Goal: Find specific page/section: Find specific page/section

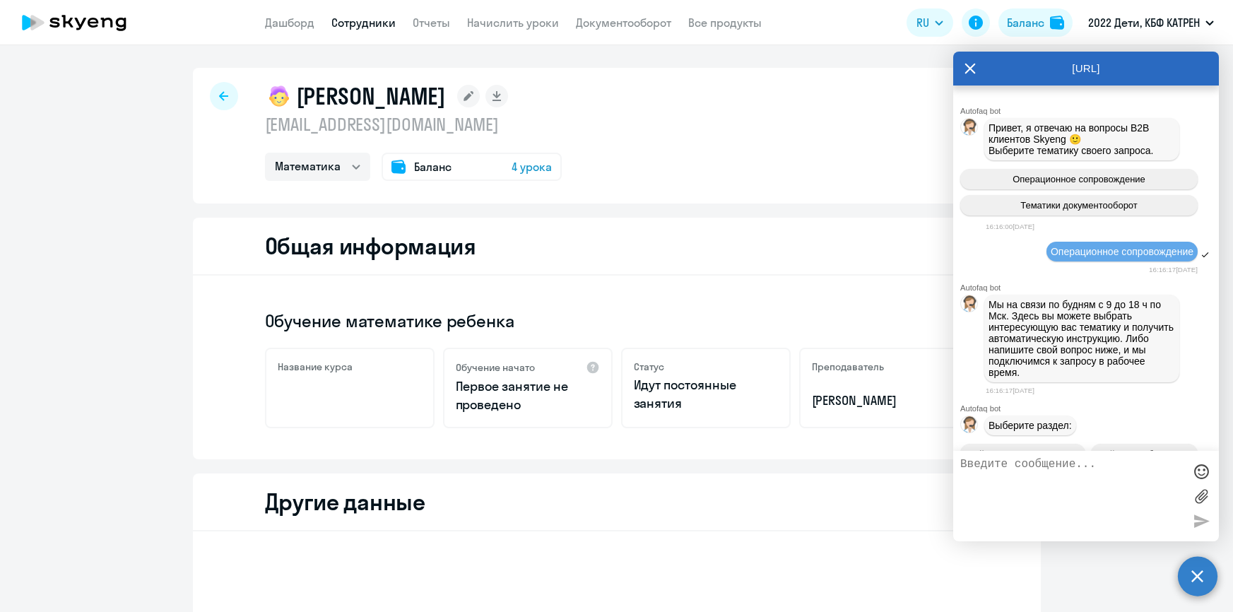
select select "math"
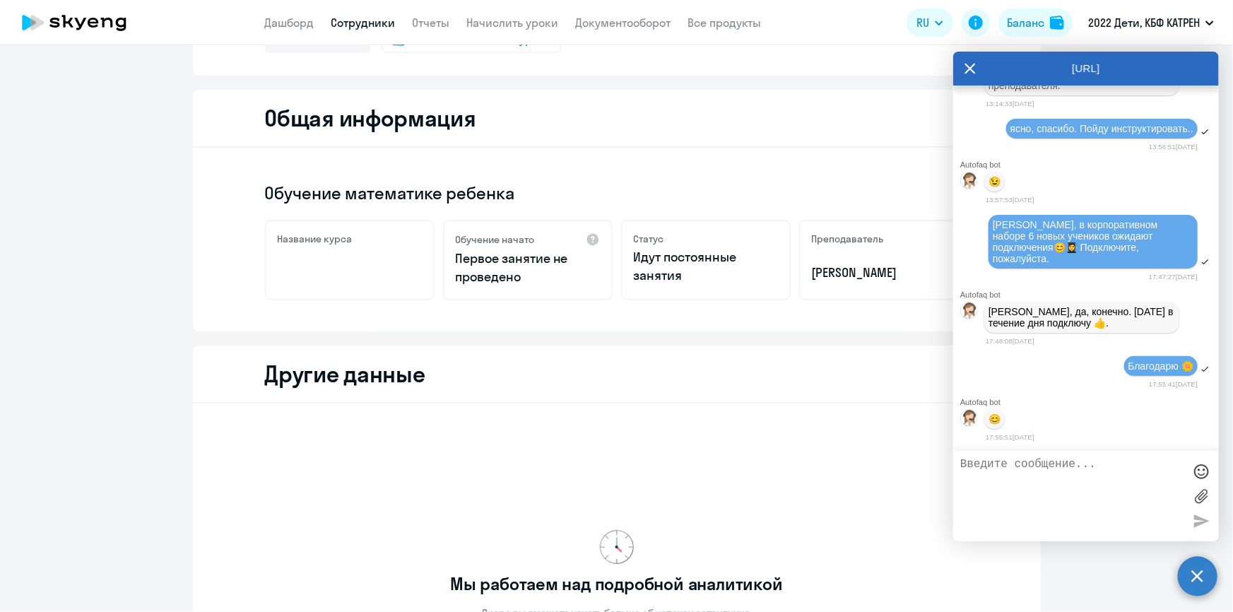
click at [336, 20] on link "Сотрудники" at bounding box center [363, 23] width 64 height 14
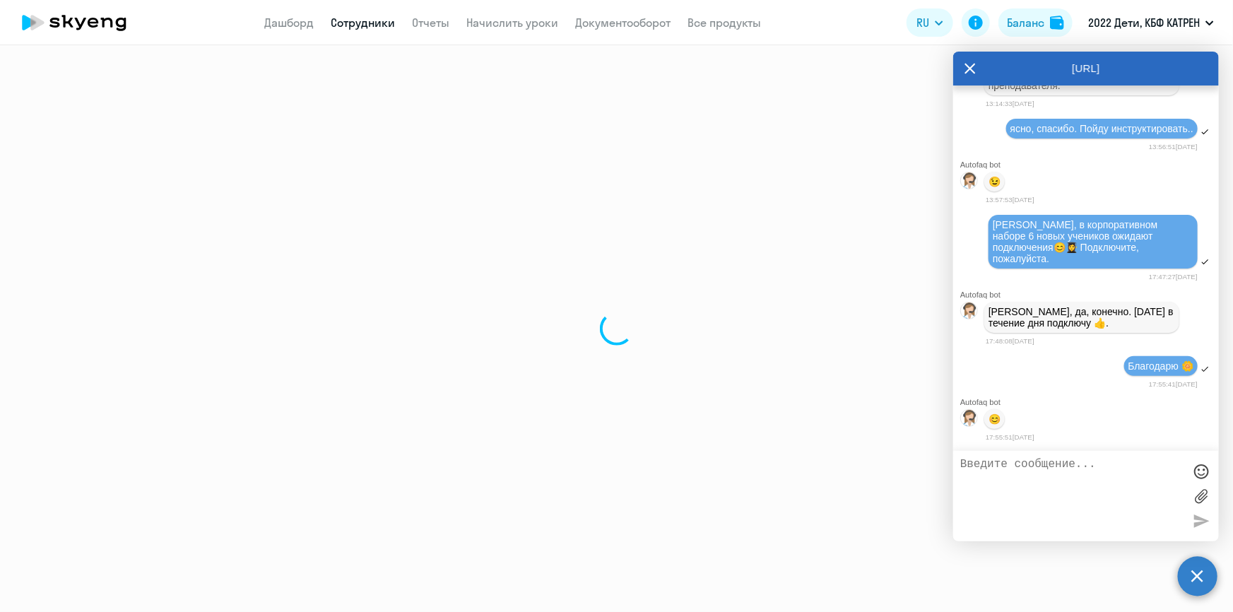
select select "30"
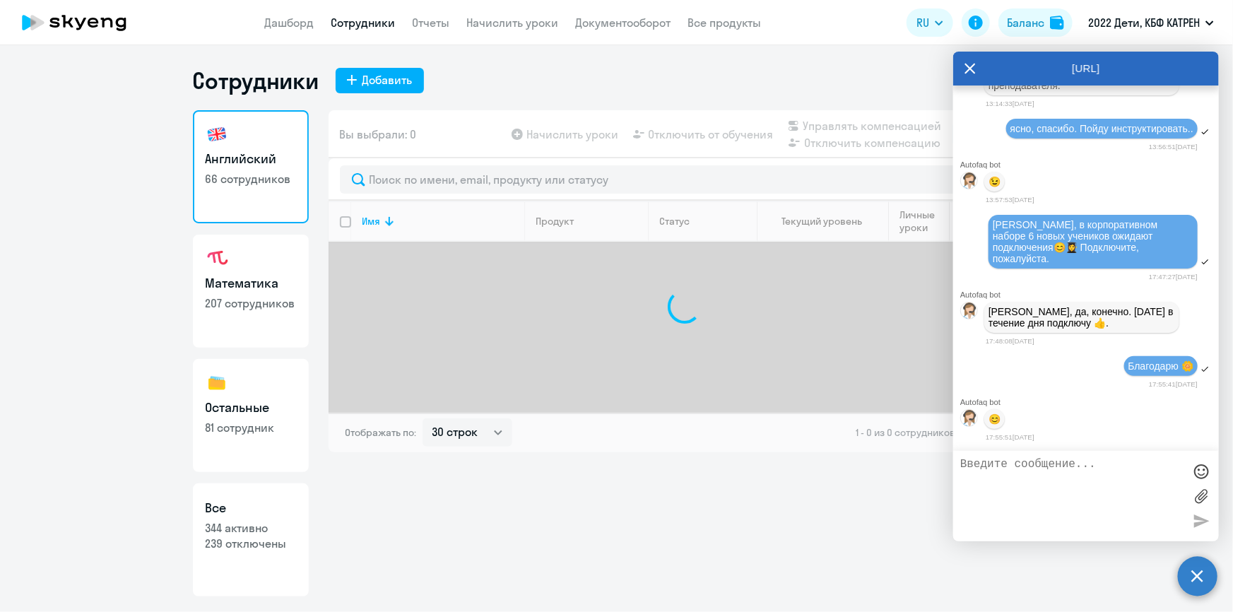
click at [252, 543] on p "239 отключены" at bounding box center [251, 543] width 90 height 16
select select "30"
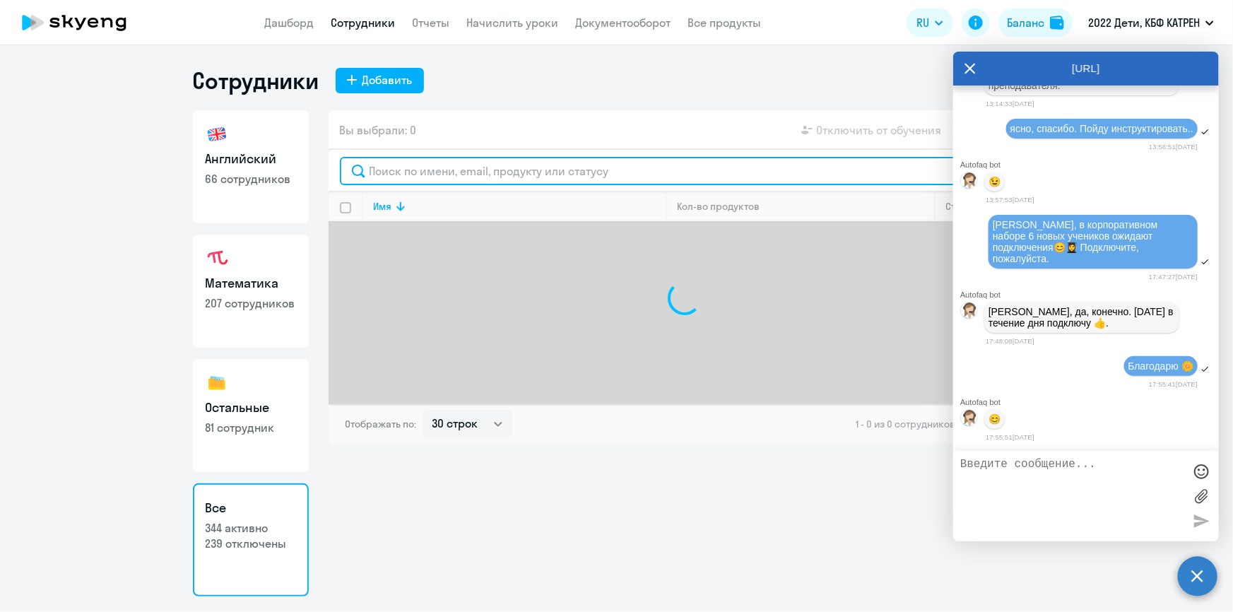
click at [509, 169] on input "text" at bounding box center [684, 171] width 689 height 28
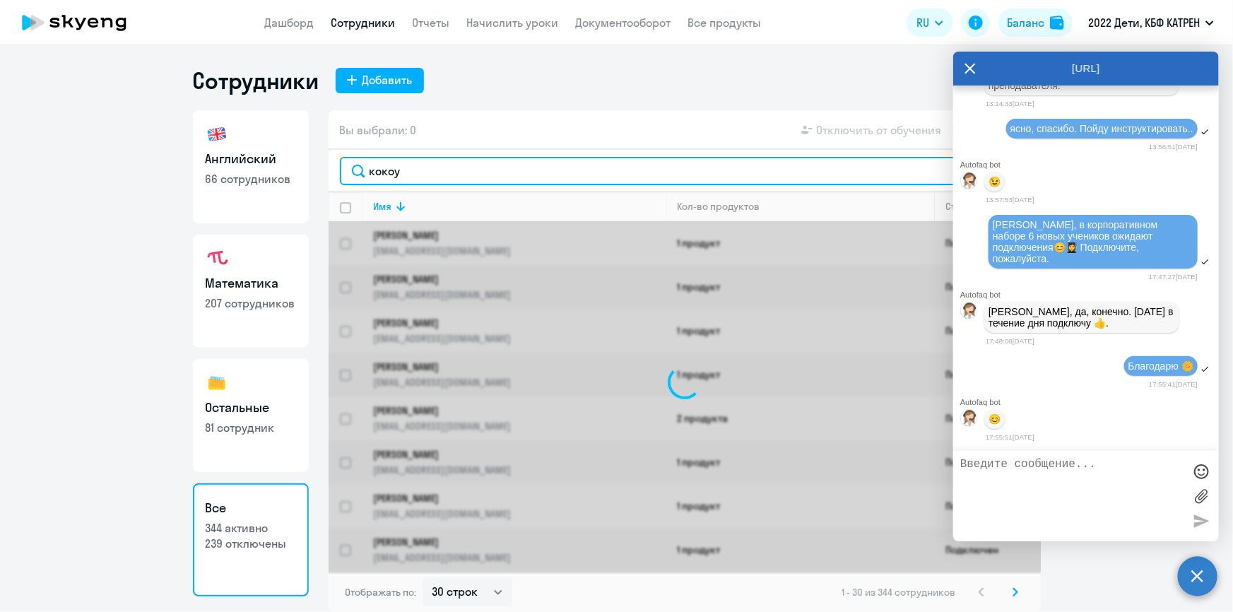
type input "кокоур"
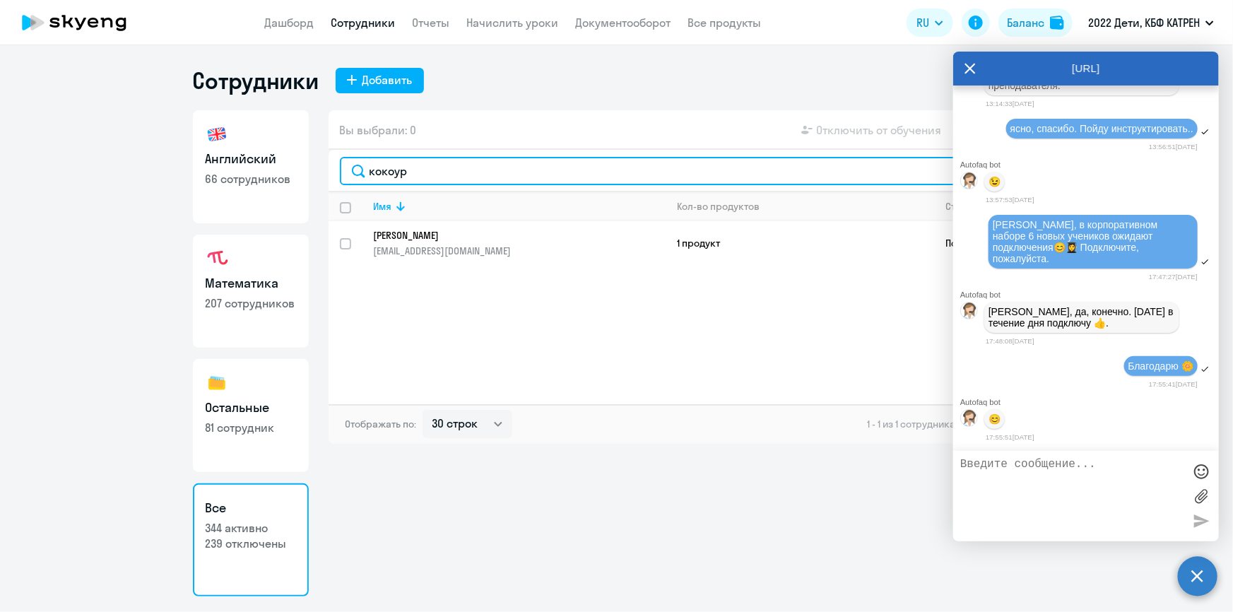
drag, startPoint x: 410, startPoint y: 179, endPoint x: 351, endPoint y: 175, distance: 58.8
click at [351, 175] on input "кокоур" at bounding box center [684, 171] width 689 height 28
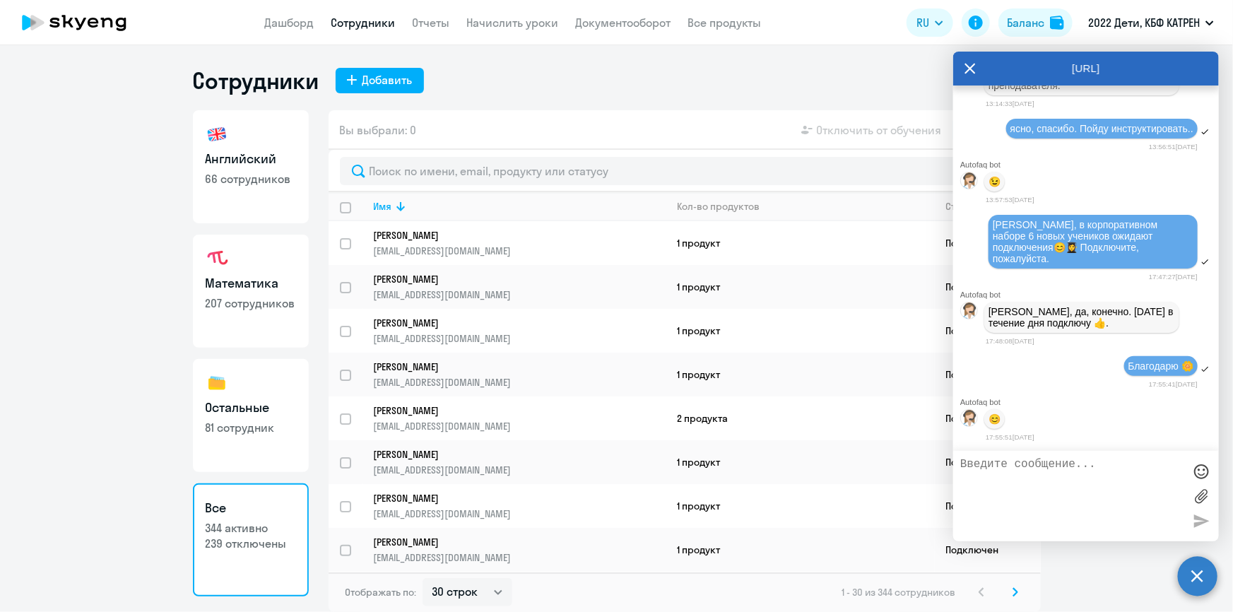
click at [297, 13] on app-header "Дашборд Сотрудники Отчеты Начислить уроки Документооборот Все продукты Дашборд …" at bounding box center [616, 22] width 1233 height 45
click at [303, 20] on link "Дашборд" at bounding box center [289, 23] width 49 height 14
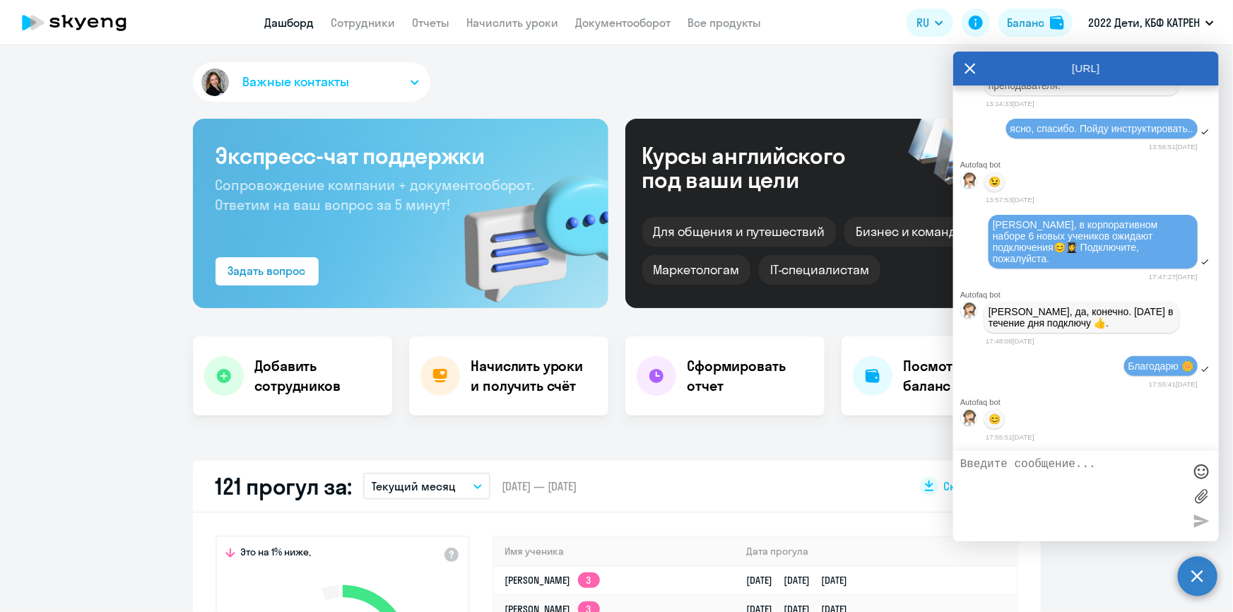
click at [963, 69] on div "[URL]" at bounding box center [1086, 69] width 266 height 34
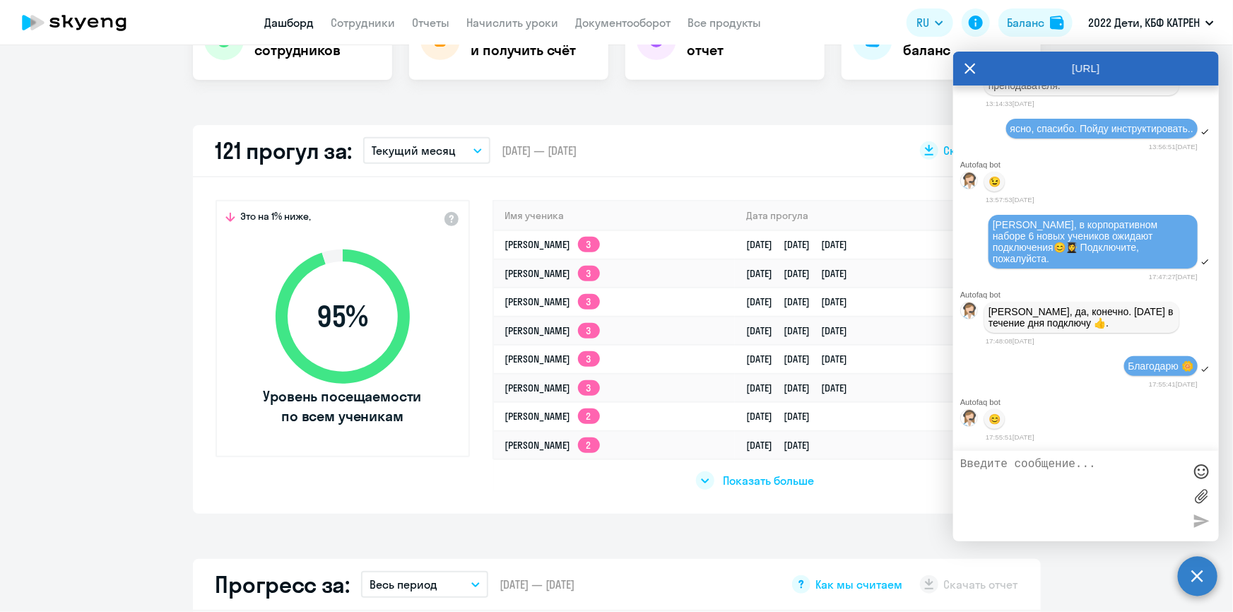
scroll to position [449, 0]
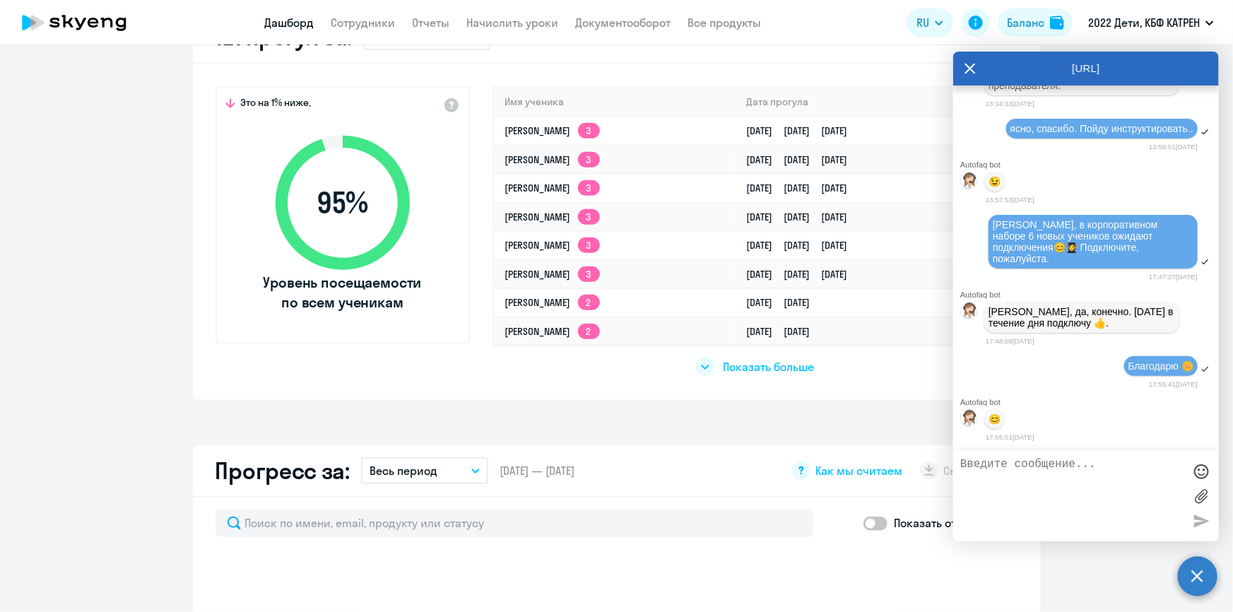
select select "30"
click at [764, 366] on span "Показать больше" at bounding box center [768, 367] width 91 height 16
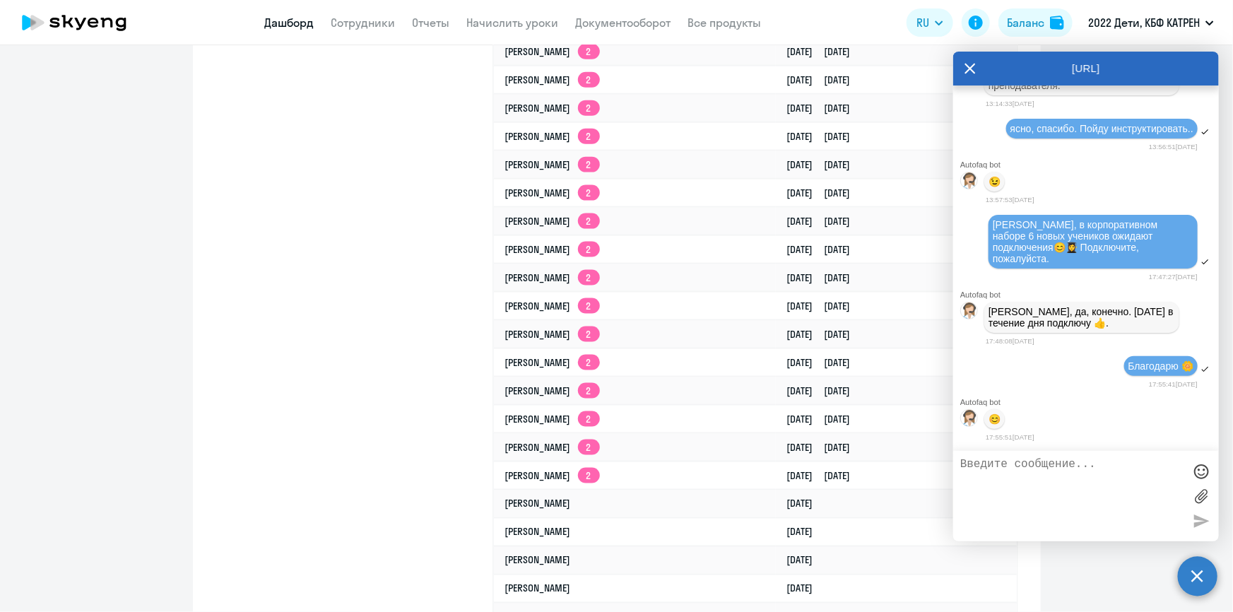
scroll to position [899, 0]
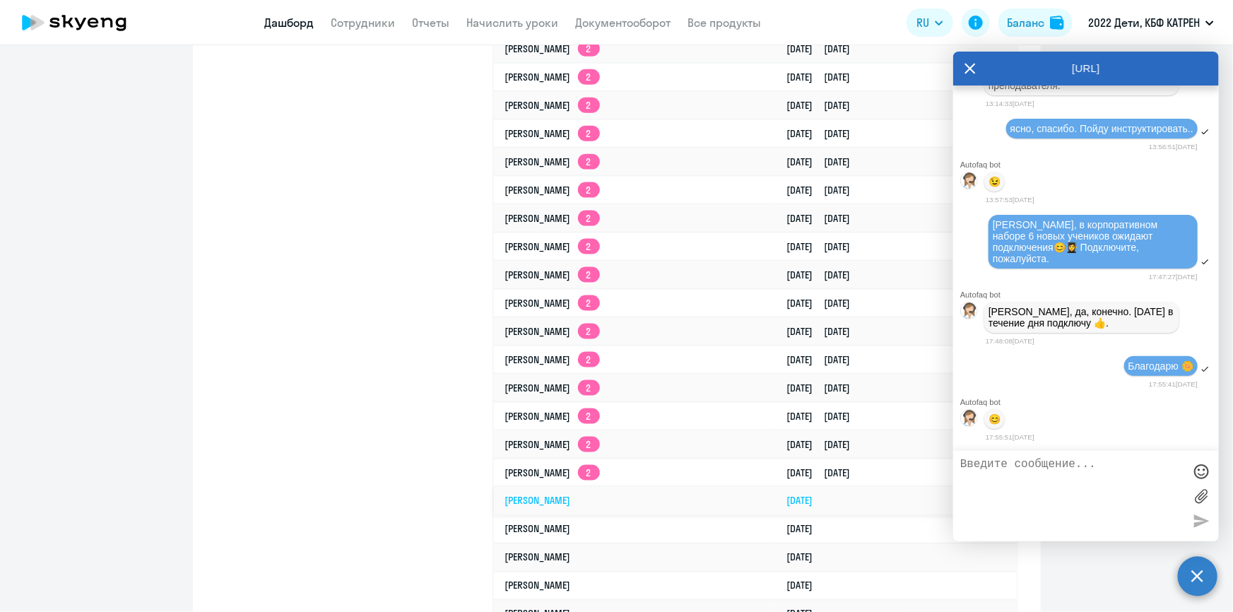
click at [571, 502] on link "[PERSON_NAME]" at bounding box center [538, 500] width 66 height 13
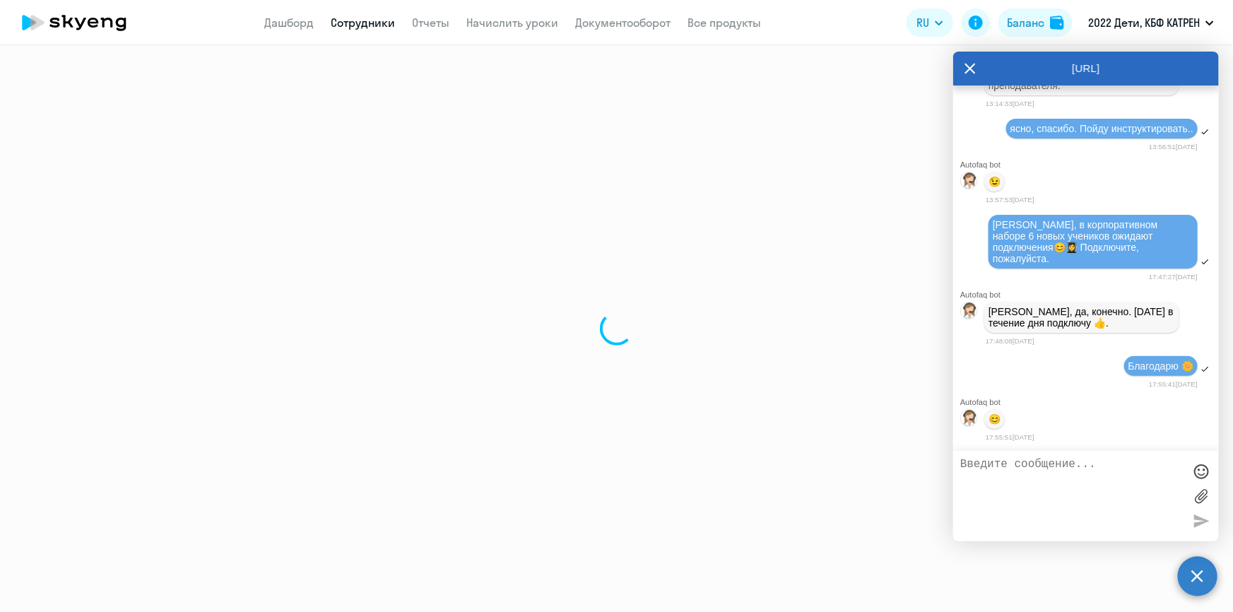
select select "math"
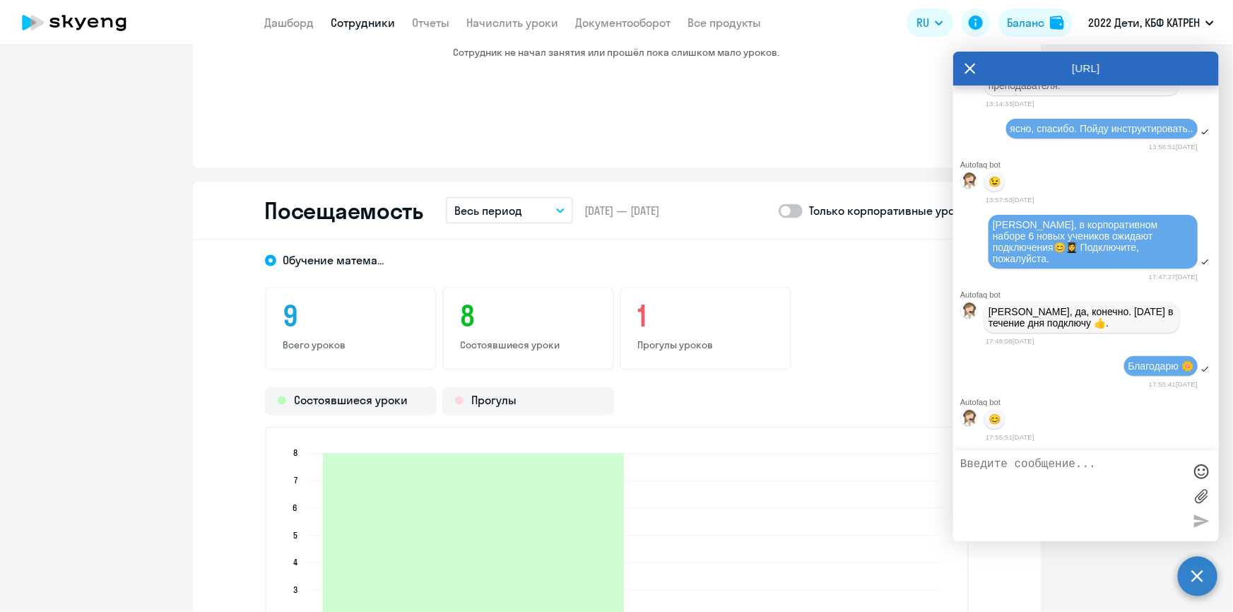
scroll to position [1220, 0]
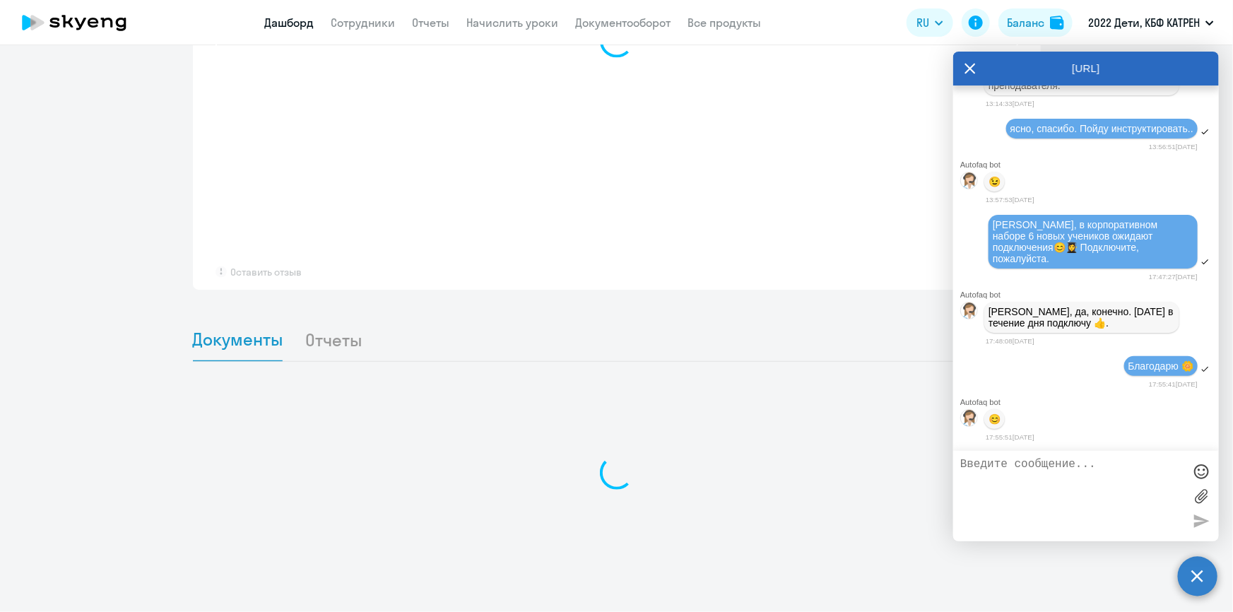
scroll to position [1040, 0]
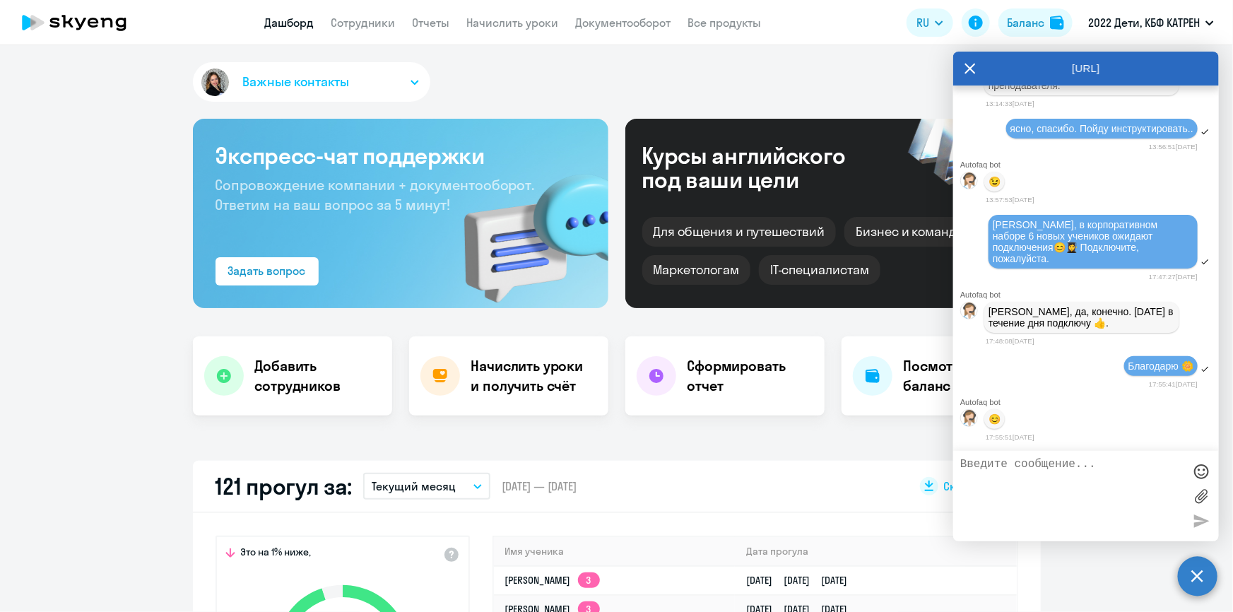
select select "30"
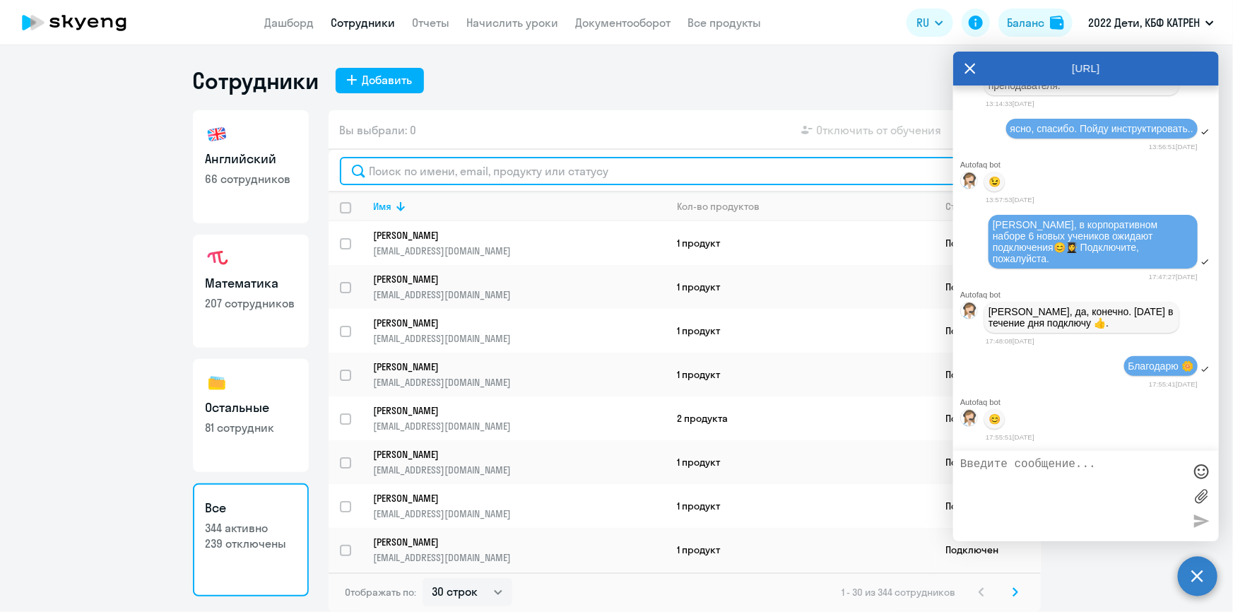
click at [533, 174] on input "text" at bounding box center [684, 171] width 689 height 28
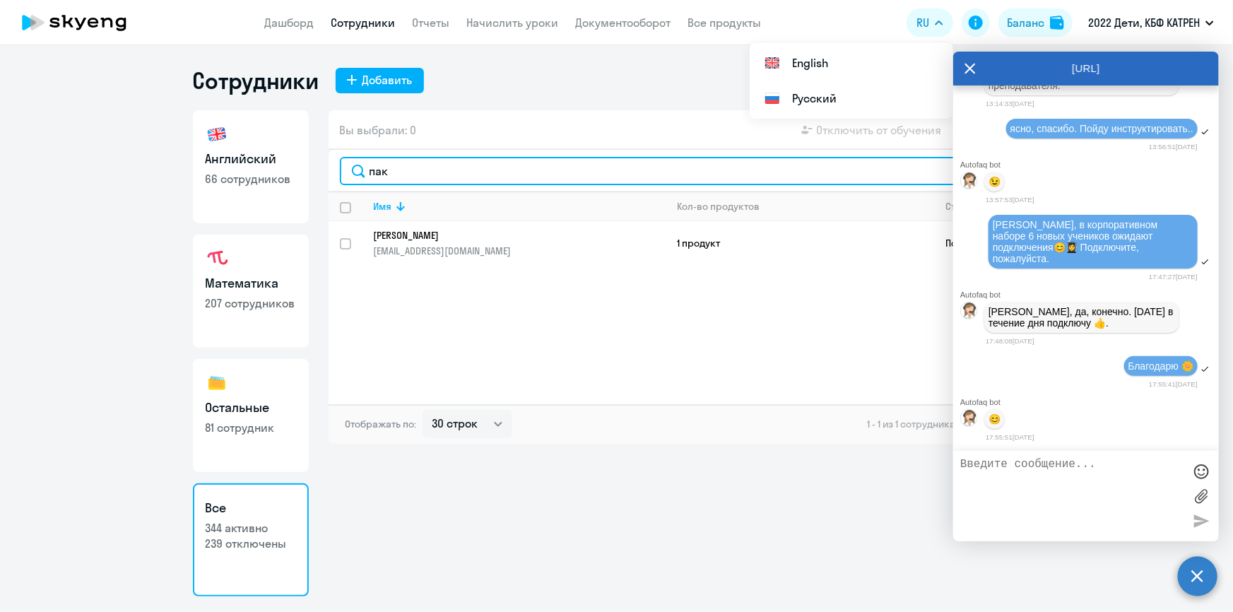
type input "пак"
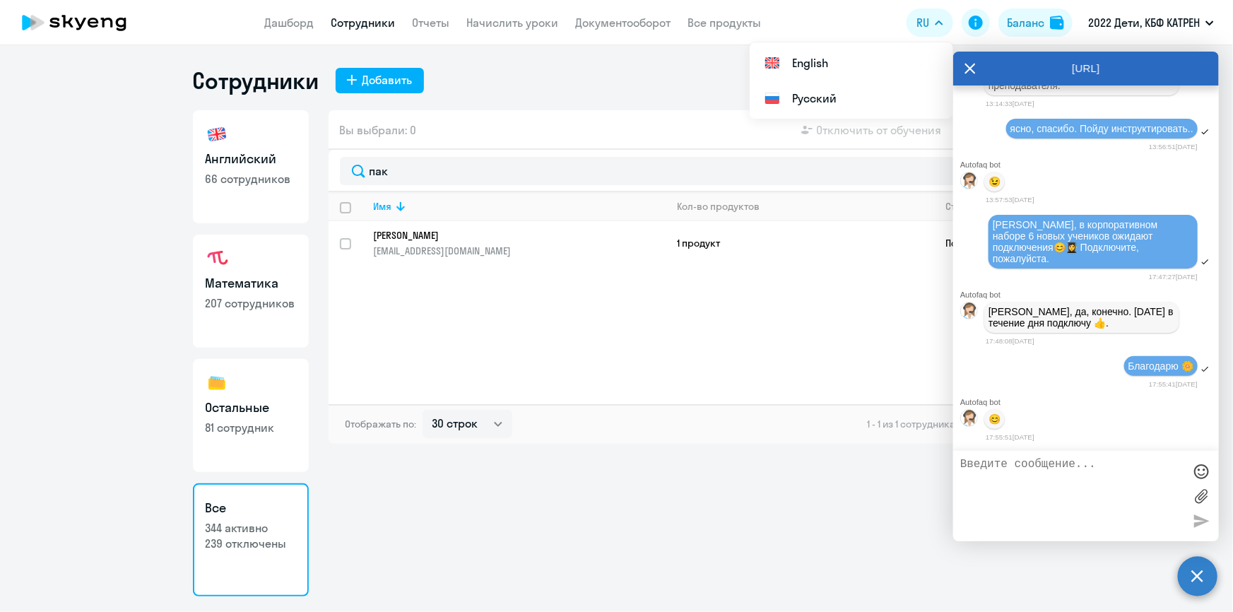
click at [970, 71] on icon at bounding box center [969, 69] width 11 height 34
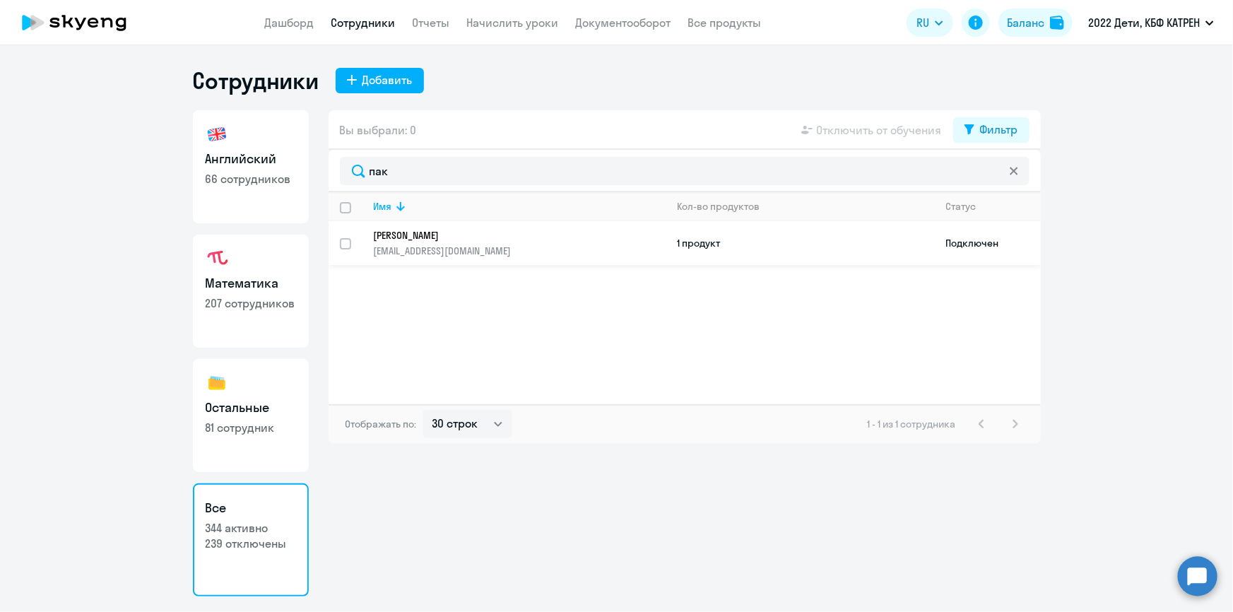
click at [451, 235] on p "[PERSON_NAME]" at bounding box center [510, 235] width 273 height 13
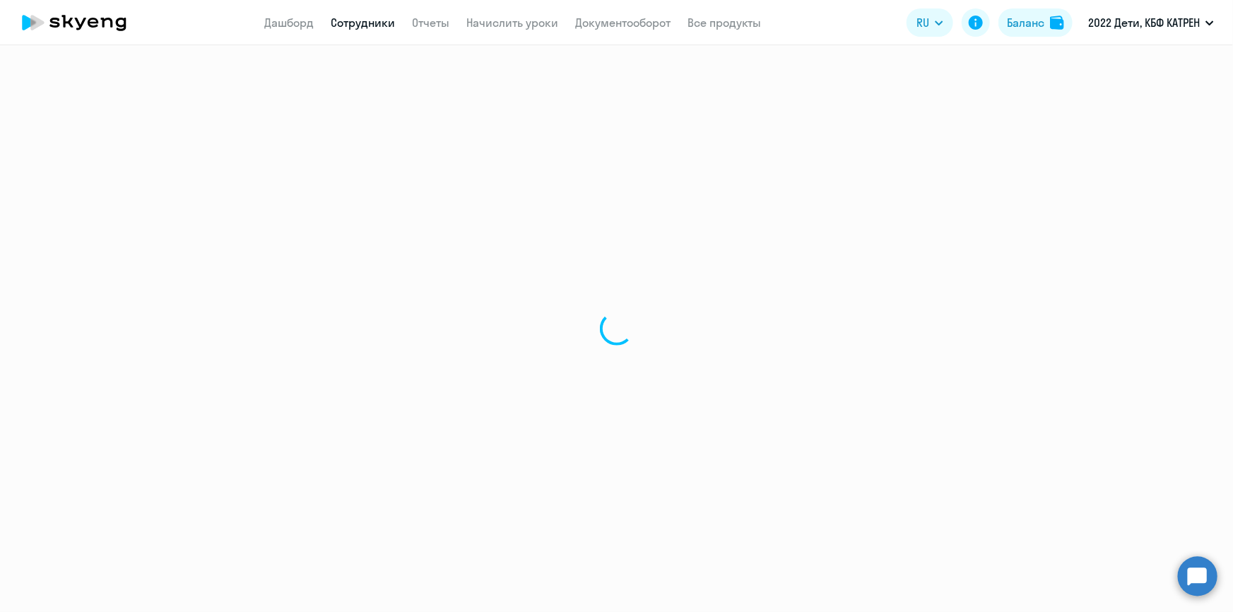
select select "math"
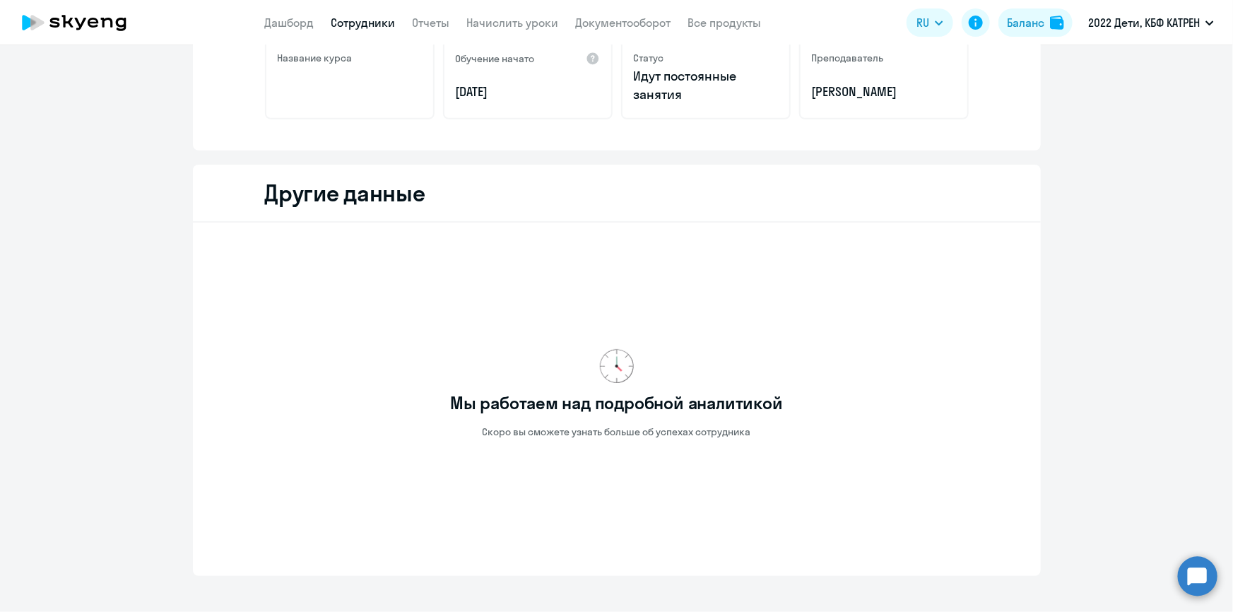
scroll to position [118, 0]
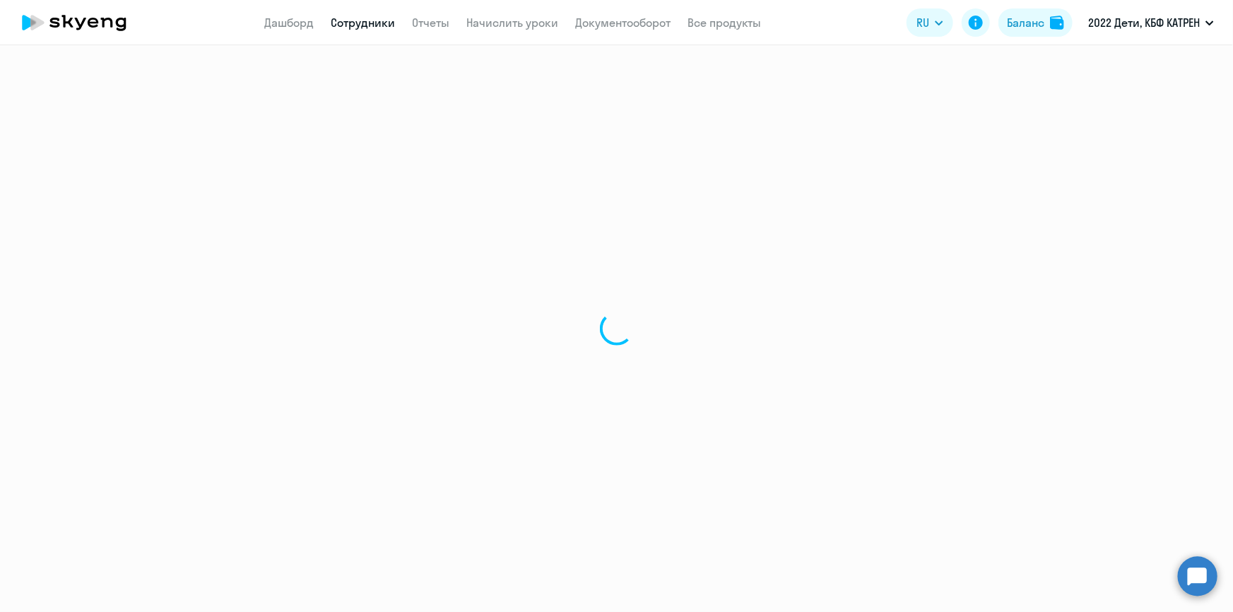
select select "30"
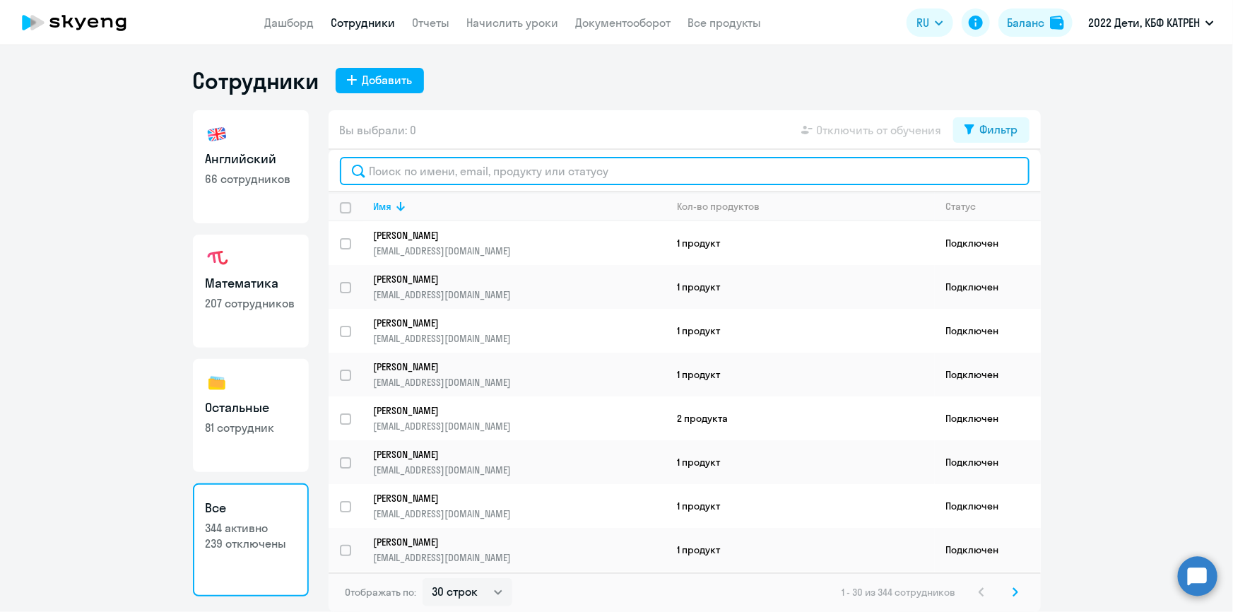
click at [408, 173] on input "text" at bounding box center [684, 171] width 689 height 28
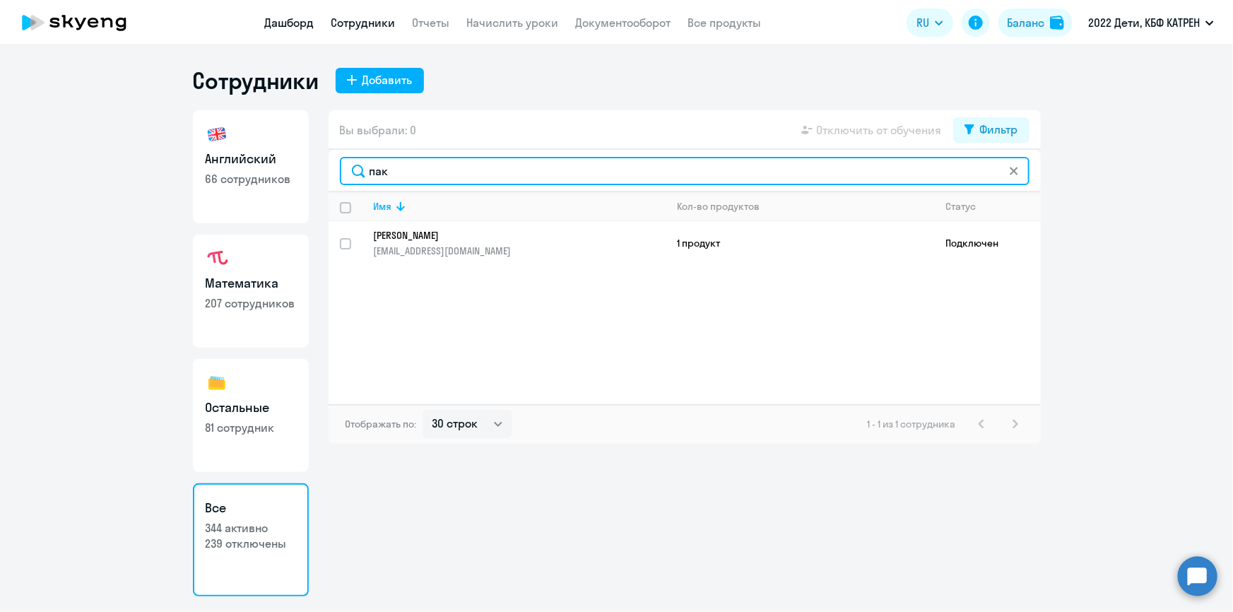
type input "пак"
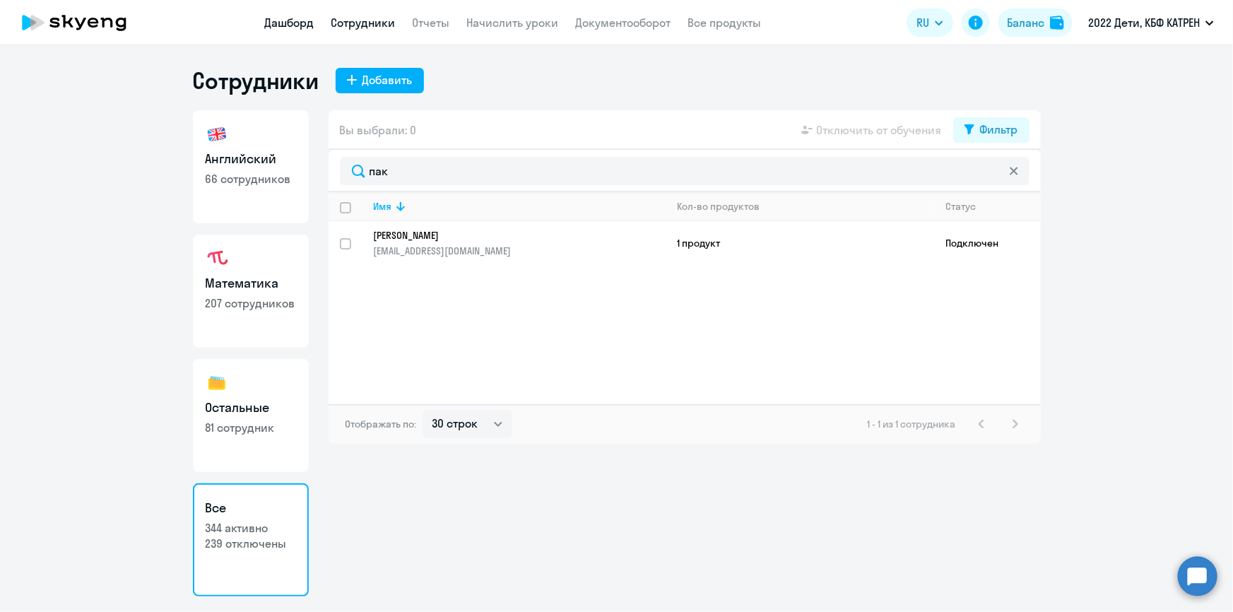
click at [275, 23] on link "Дашборд" at bounding box center [289, 23] width 49 height 14
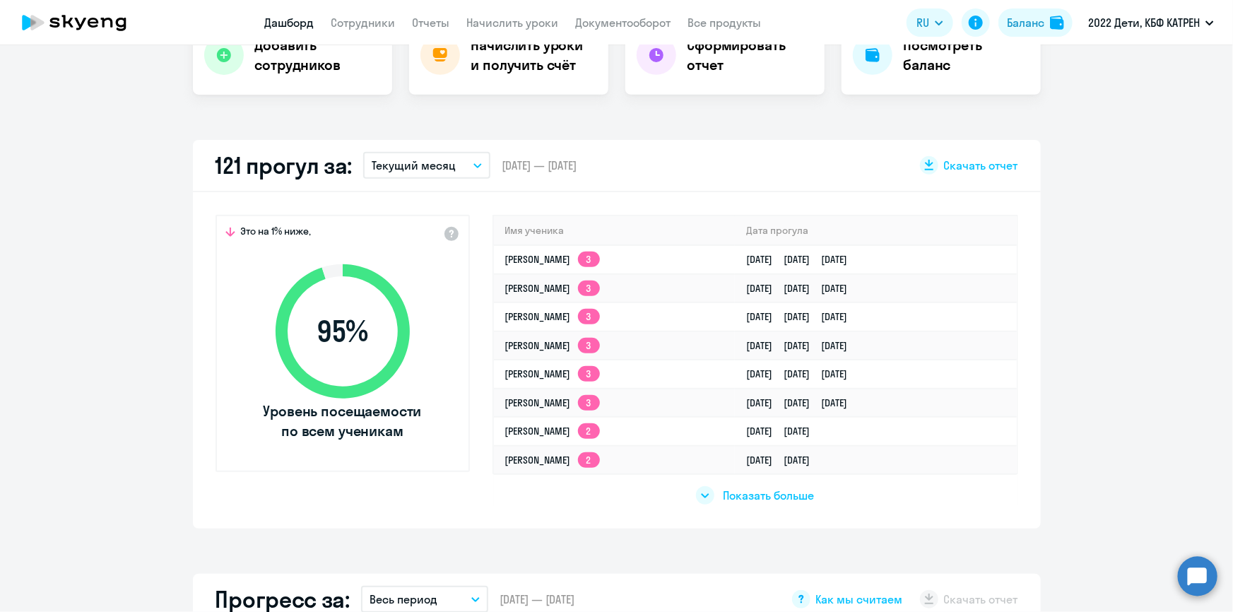
scroll to position [385, 0]
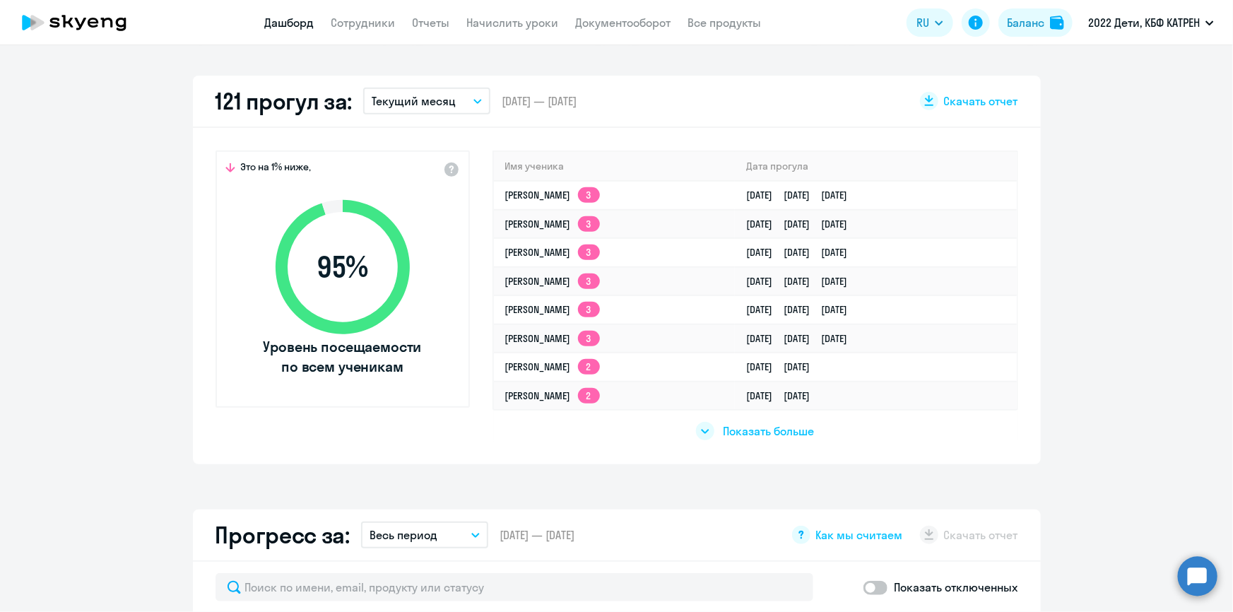
click at [767, 430] on span "Показать больше" at bounding box center [768, 431] width 91 height 16
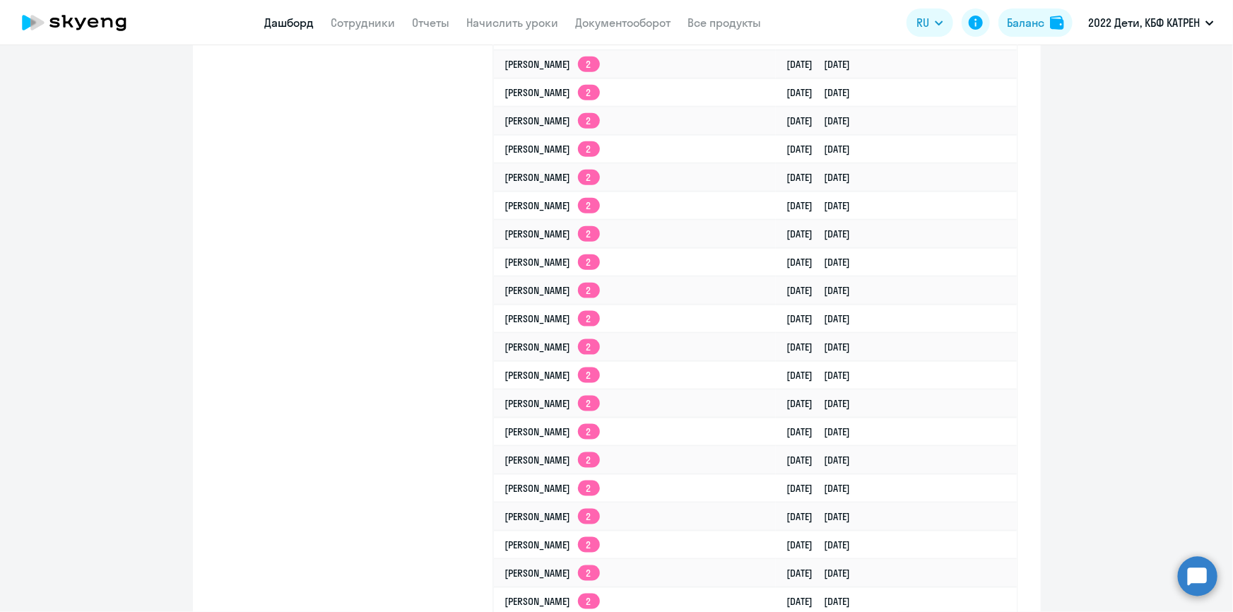
scroll to position [1027, 0]
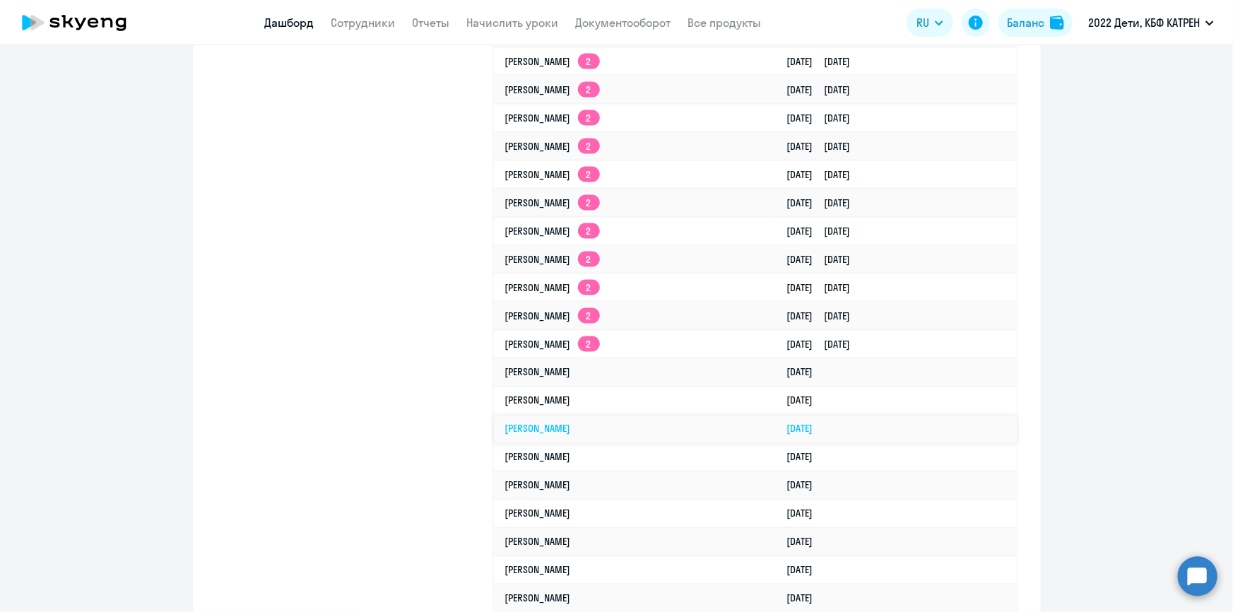
select select "30"
